Goal: Use online tool/utility: Use online tool/utility

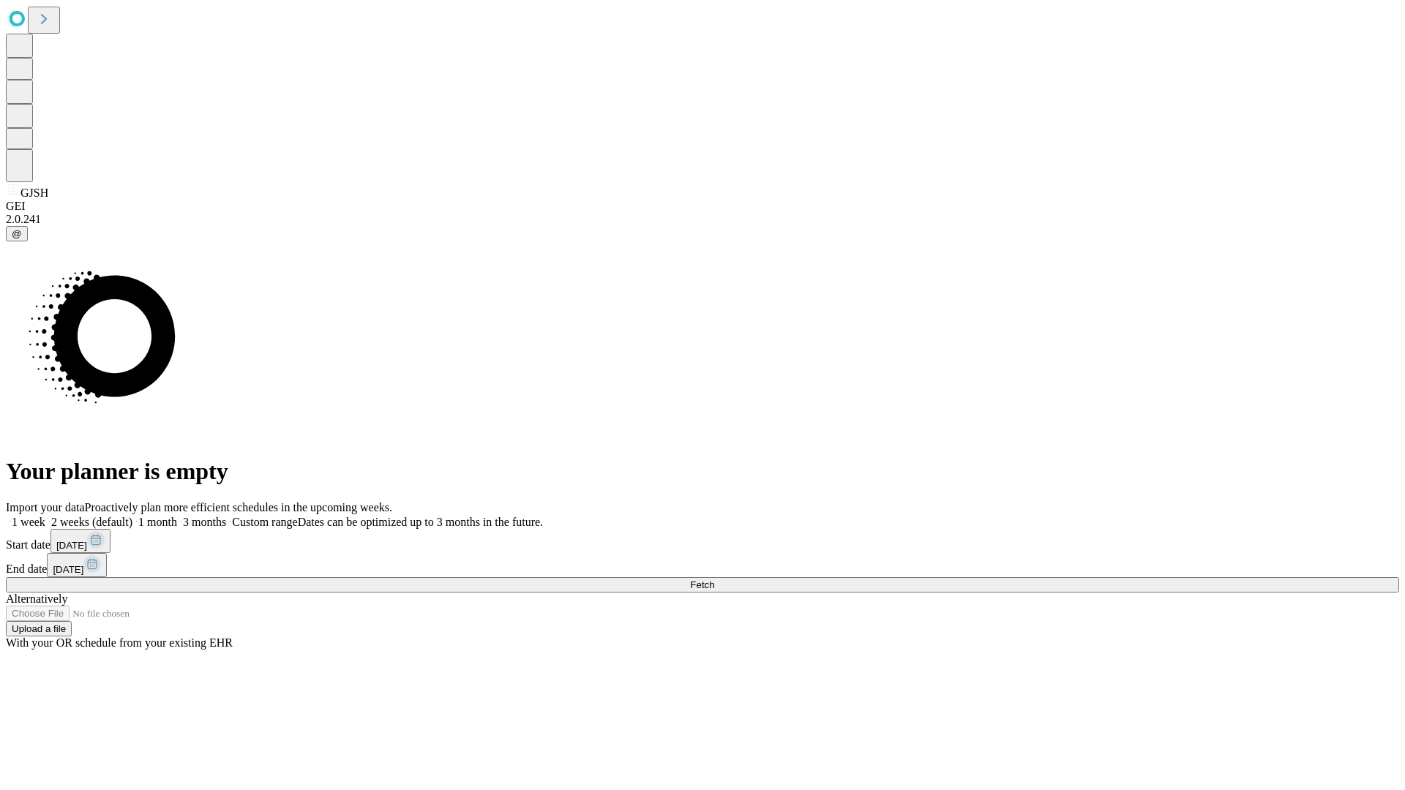
click at [177, 516] on label "1 month" at bounding box center [154, 522] width 45 height 12
click at [714, 579] on span "Fetch" at bounding box center [702, 584] width 24 height 11
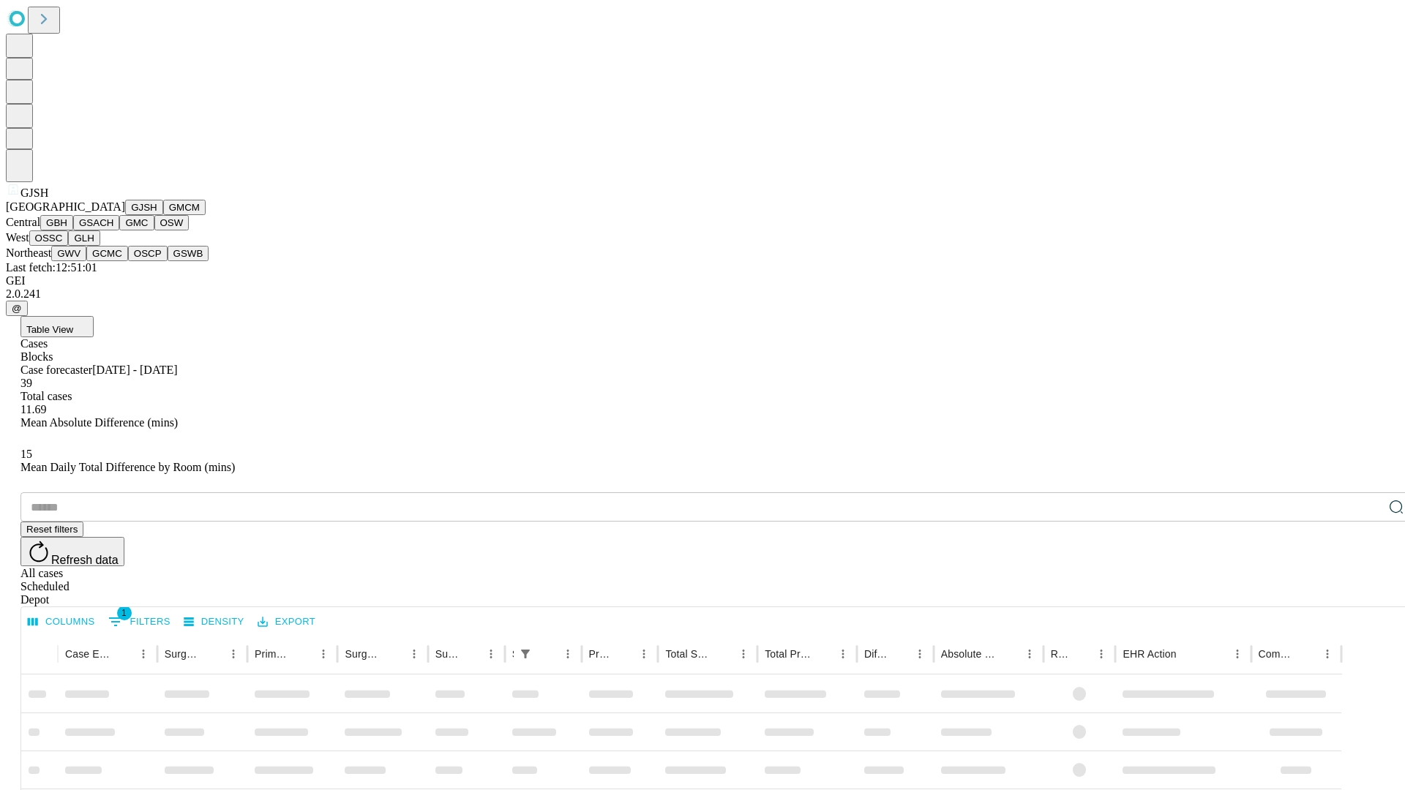
click at [163, 215] on button "GMCM" at bounding box center [184, 207] width 42 height 15
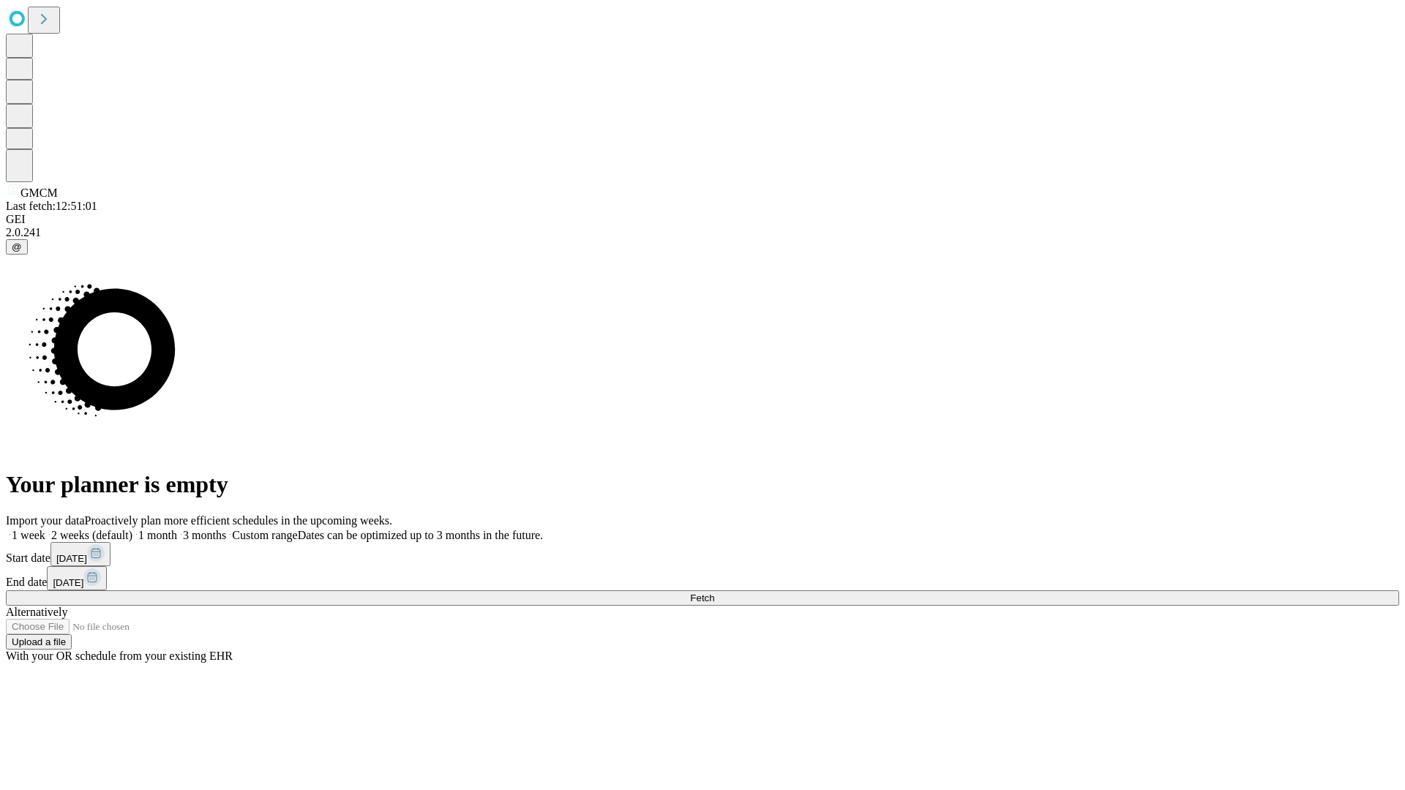
click at [177, 529] on label "1 month" at bounding box center [154, 535] width 45 height 12
click at [714, 593] on span "Fetch" at bounding box center [702, 598] width 24 height 11
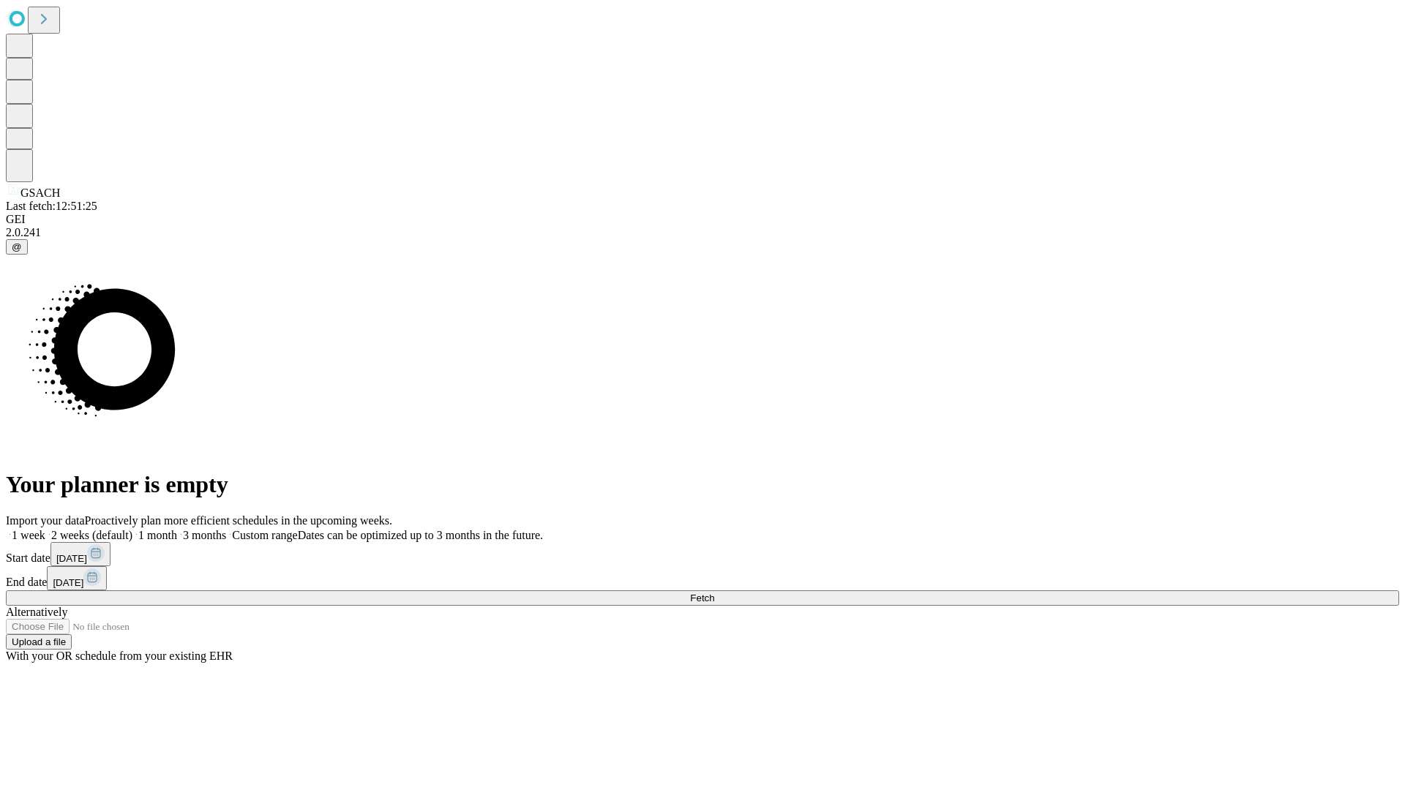
click at [177, 529] on label "1 month" at bounding box center [154, 535] width 45 height 12
click at [714, 593] on span "Fetch" at bounding box center [702, 598] width 24 height 11
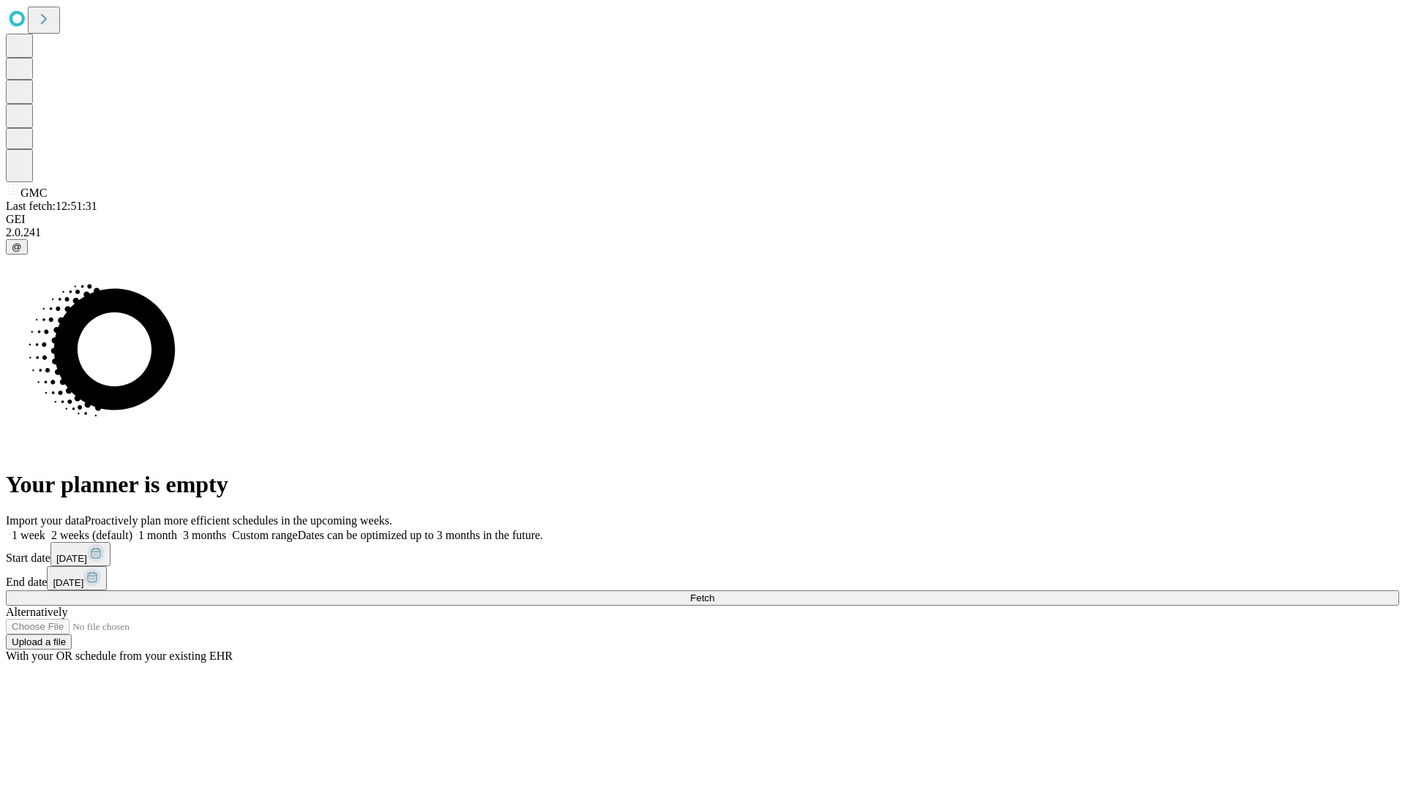
click at [177, 529] on label "1 month" at bounding box center [154, 535] width 45 height 12
click at [714, 593] on span "Fetch" at bounding box center [702, 598] width 24 height 11
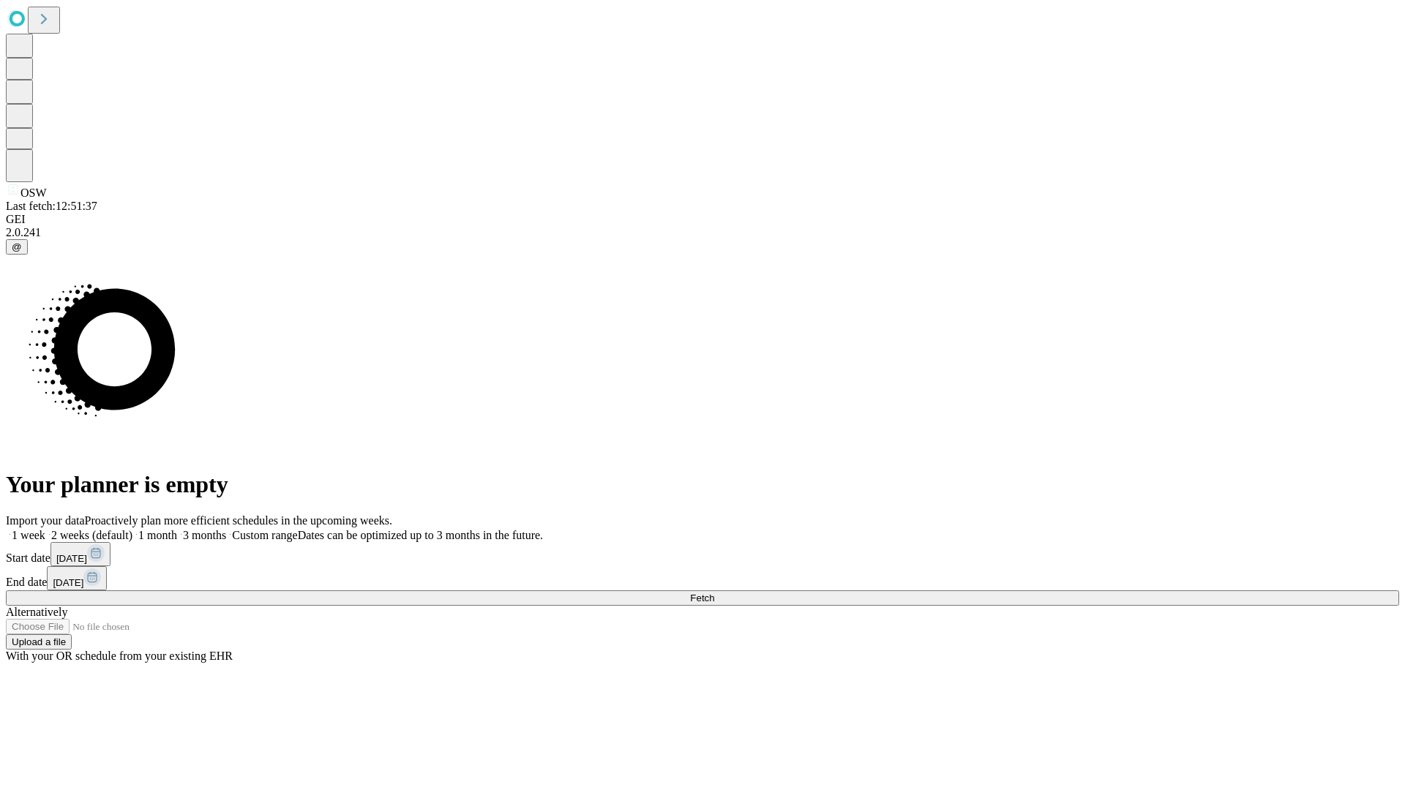
click at [177, 529] on label "1 month" at bounding box center [154, 535] width 45 height 12
click at [714, 593] on span "Fetch" at bounding box center [702, 598] width 24 height 11
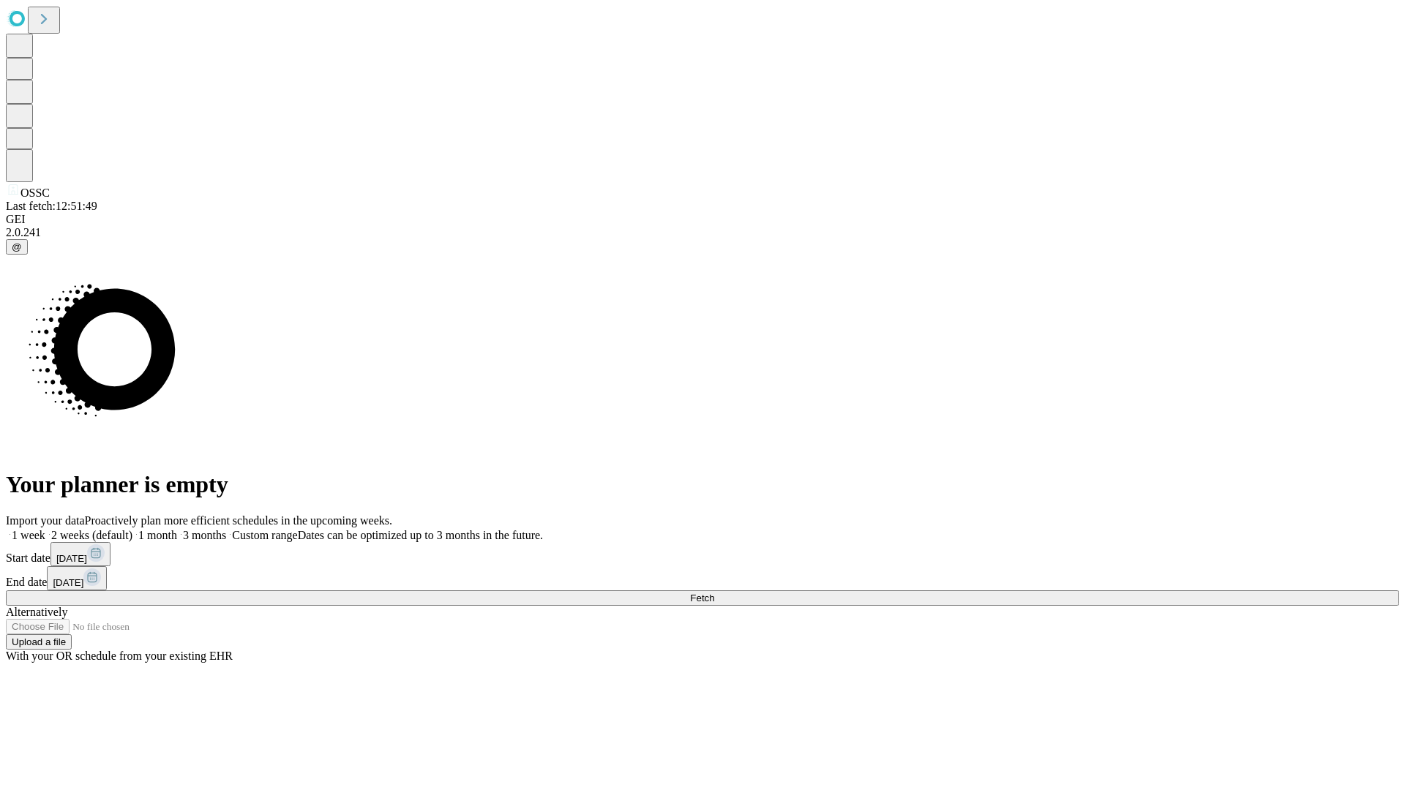
click at [177, 529] on label "1 month" at bounding box center [154, 535] width 45 height 12
click at [714, 593] on span "Fetch" at bounding box center [702, 598] width 24 height 11
